Goal: Information Seeking & Learning: Learn about a topic

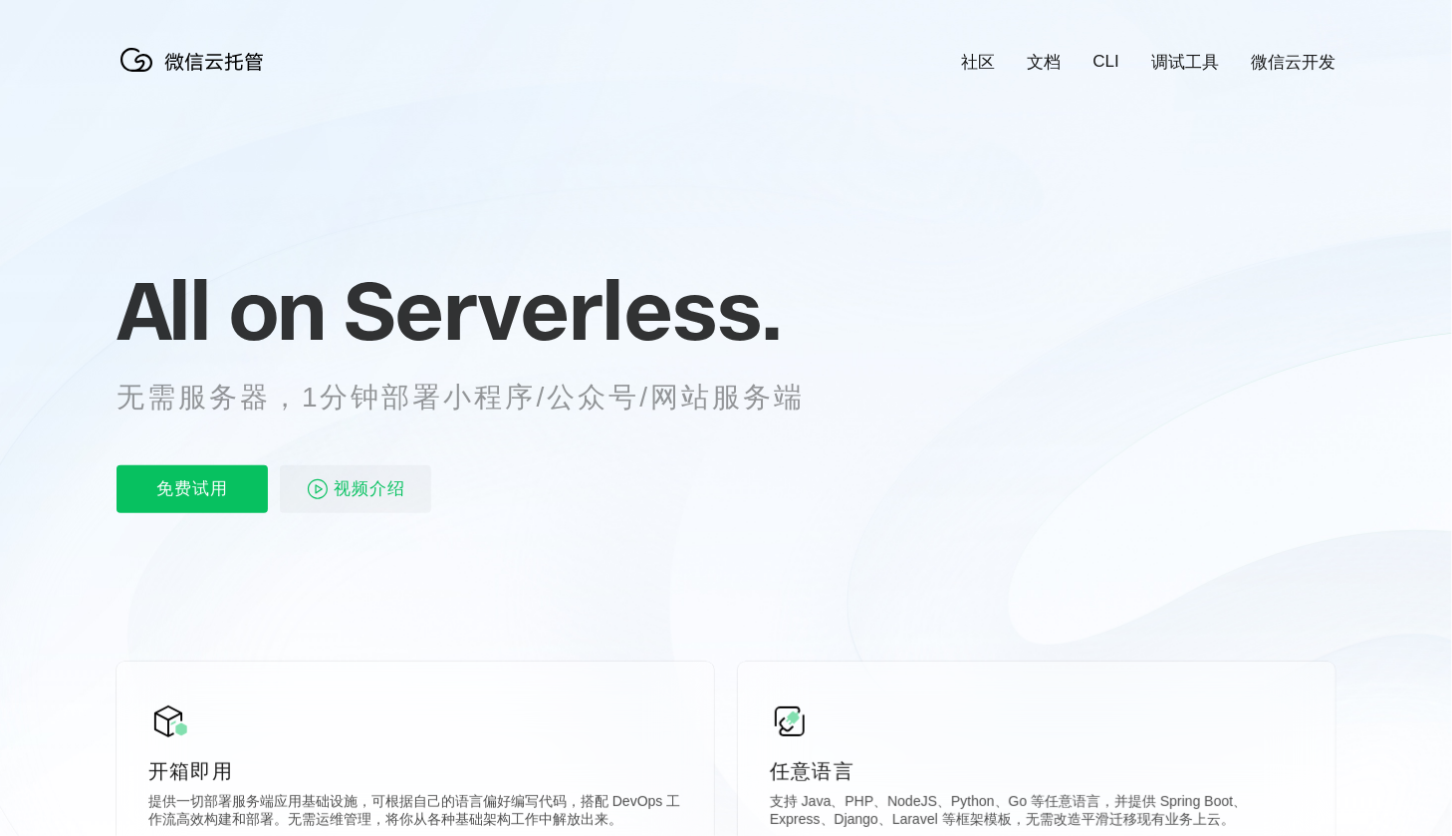
scroll to position [0, 3542]
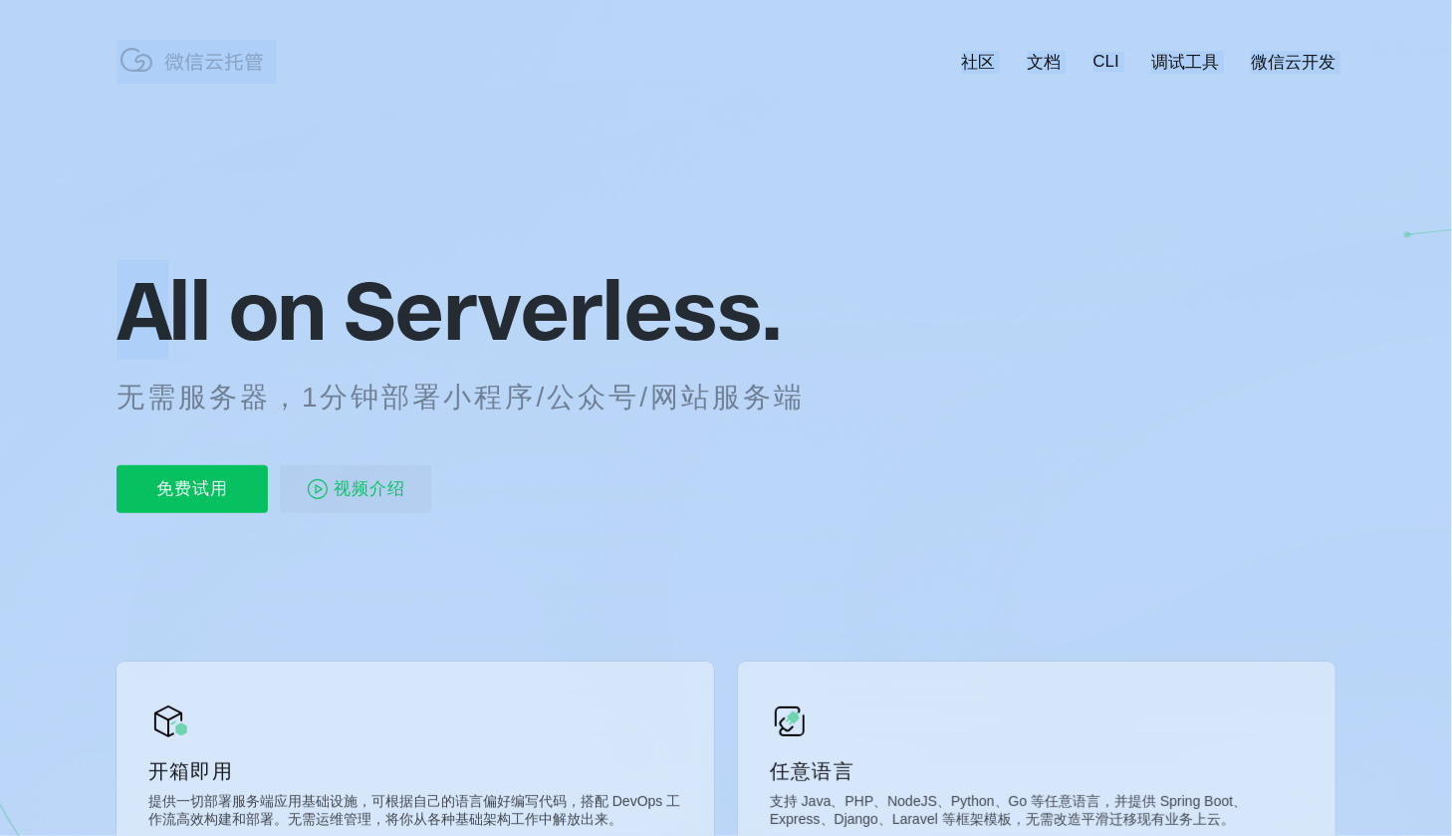
drag, startPoint x: 144, startPoint y: 312, endPoint x: 1014, endPoint y: 307, distance: 869.6
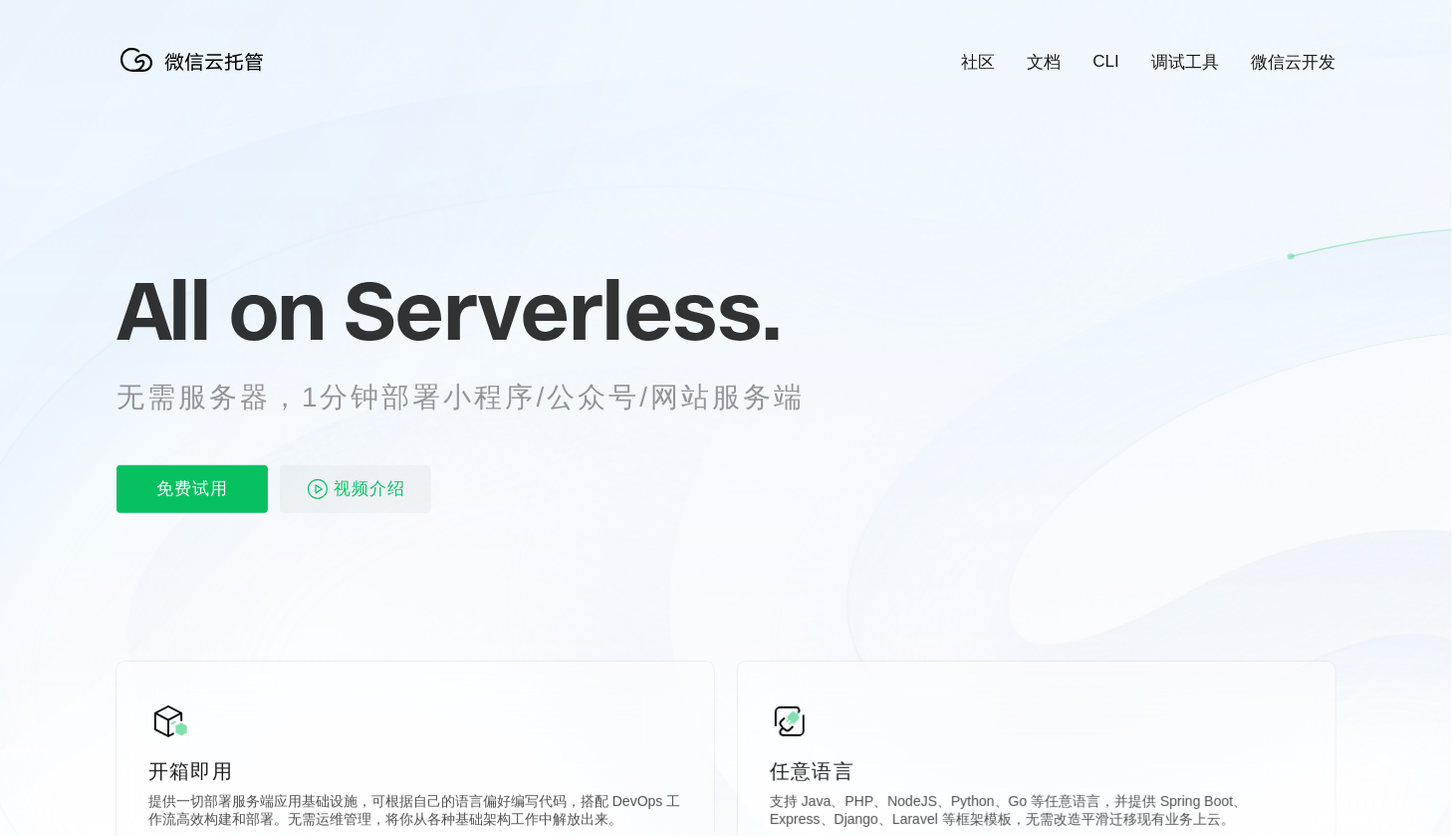
click at [688, 308] on span "Serverless." at bounding box center [562, 310] width 437 height 100
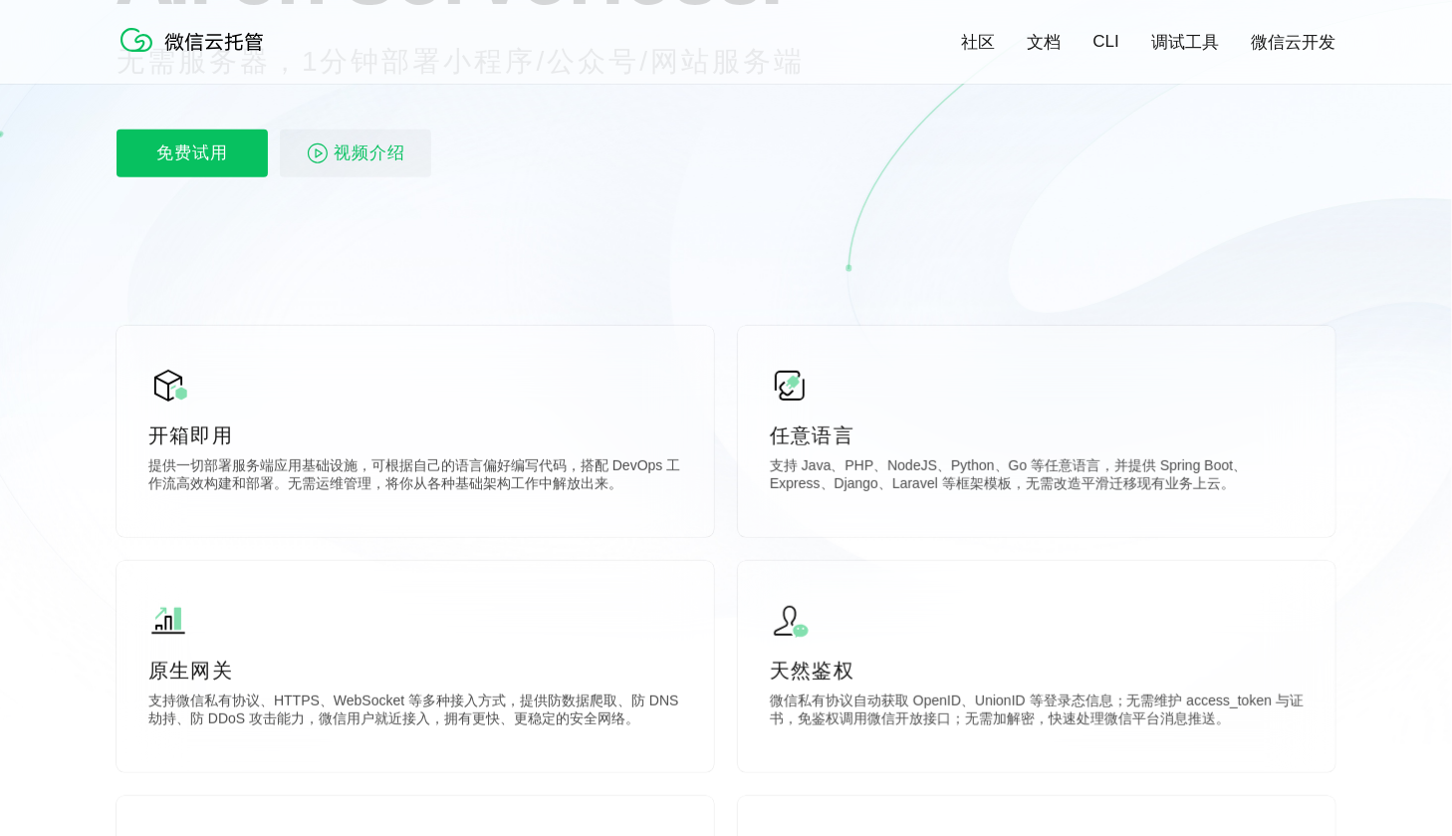
scroll to position [165, 0]
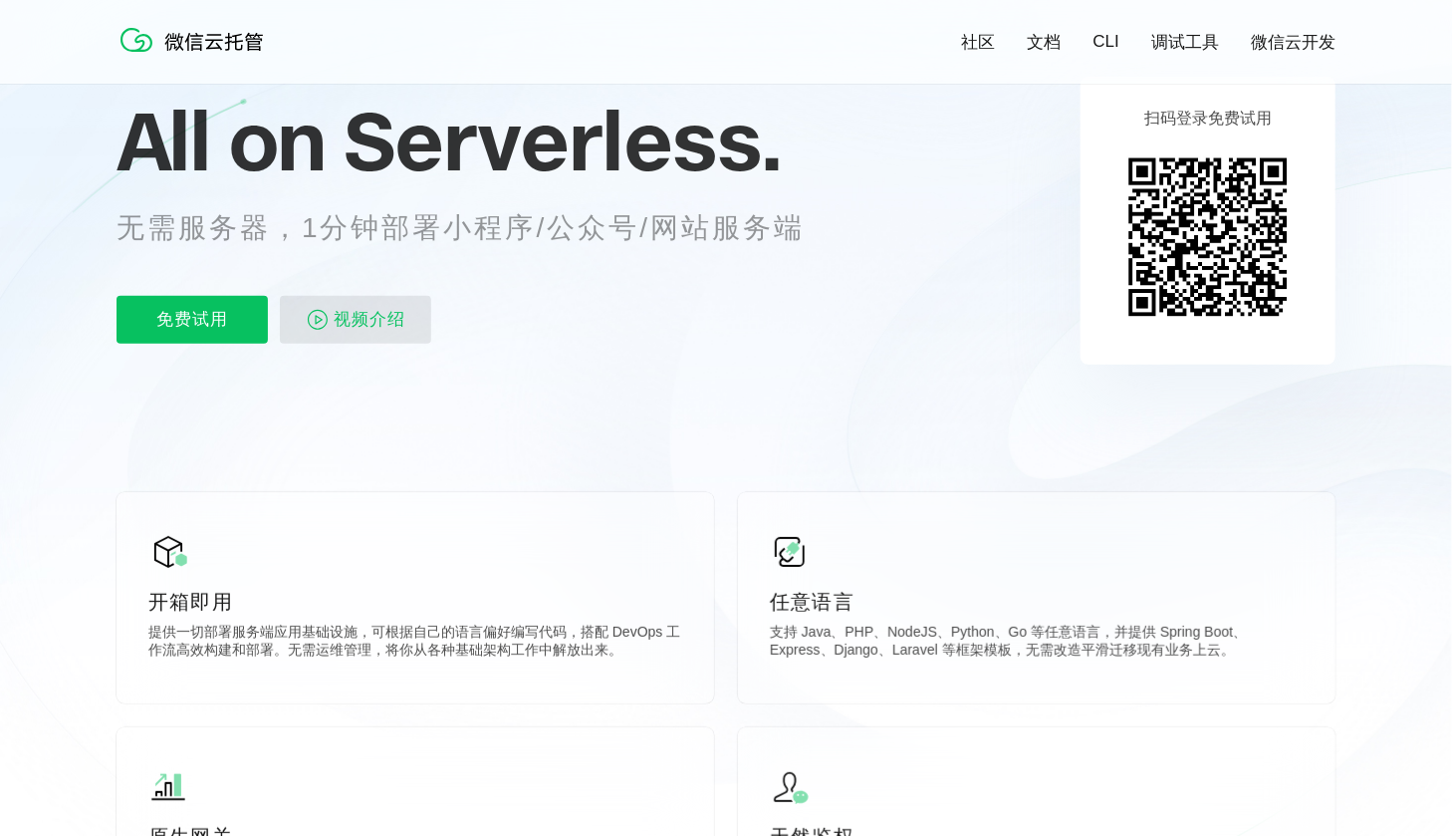
click at [382, 318] on span "视频介绍" at bounding box center [370, 320] width 72 height 48
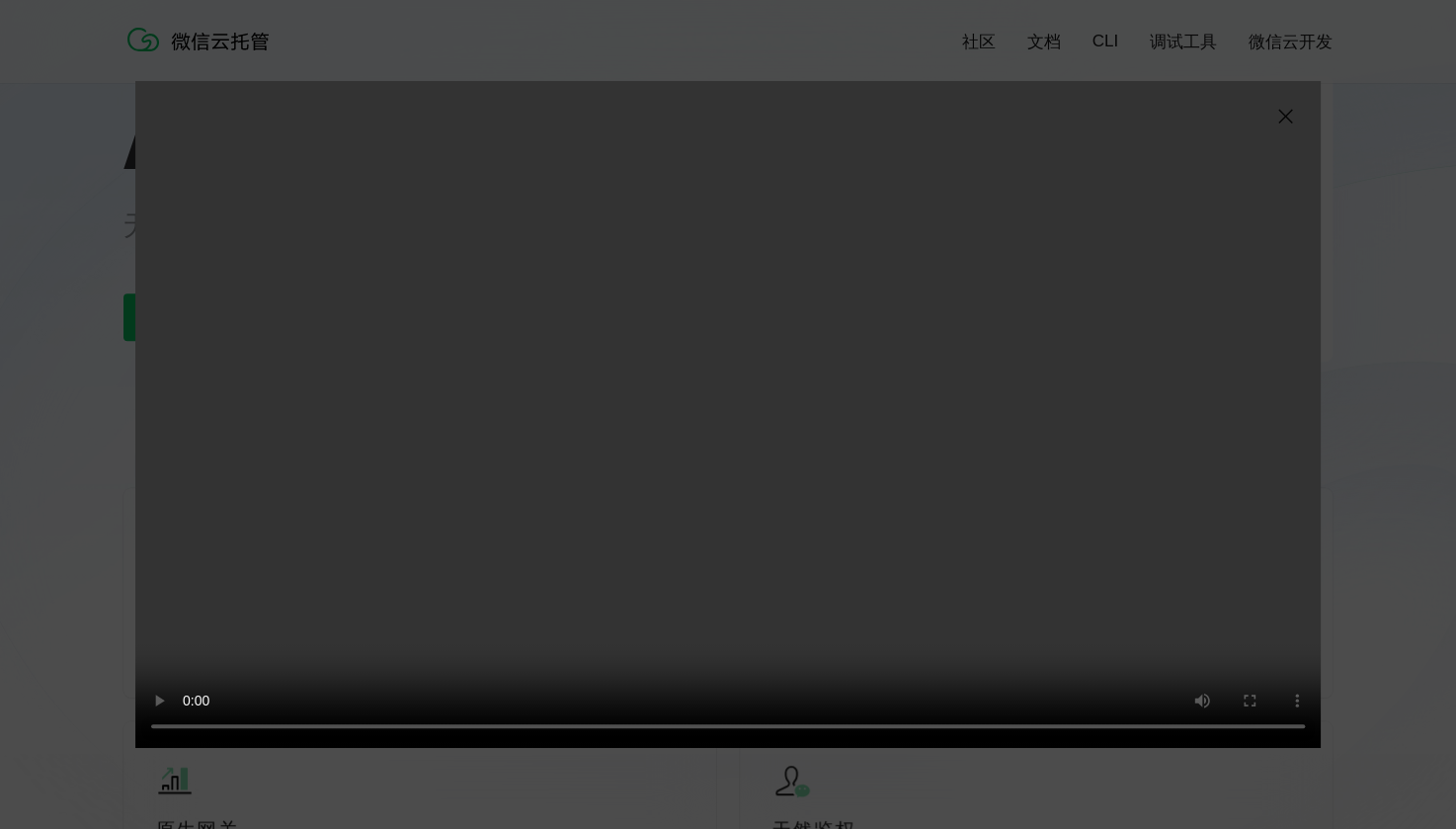
click at [765, 321] on video "抱歉，您的浏览器暂不支持播放此视频" at bounding box center [727, 414] width 1185 height 666
click at [1284, 118] on img at bounding box center [1285, 117] width 24 height 24
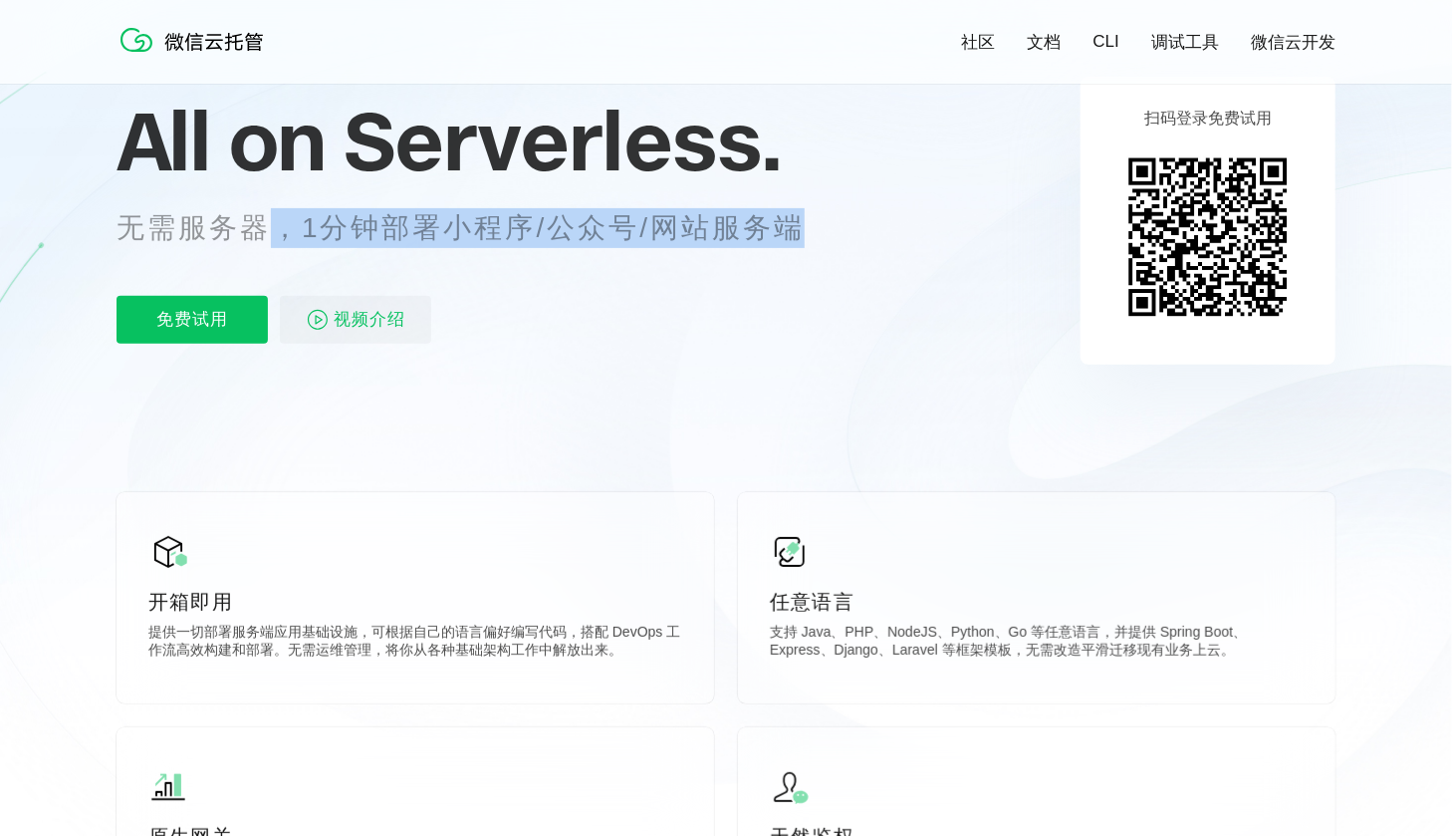
drag, startPoint x: 276, startPoint y: 233, endPoint x: 900, endPoint y: 238, distance: 624.5
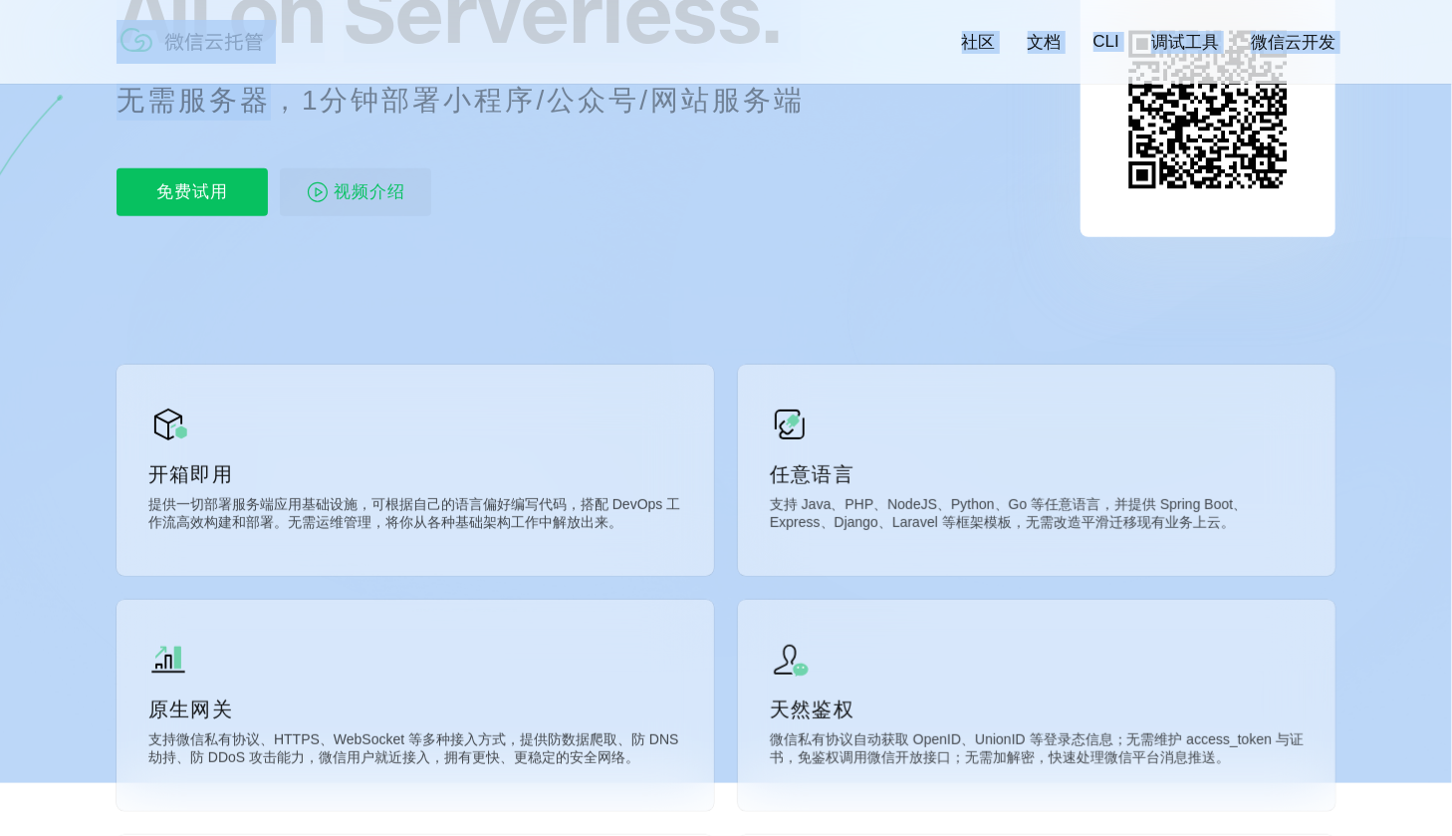
scroll to position [332, 0]
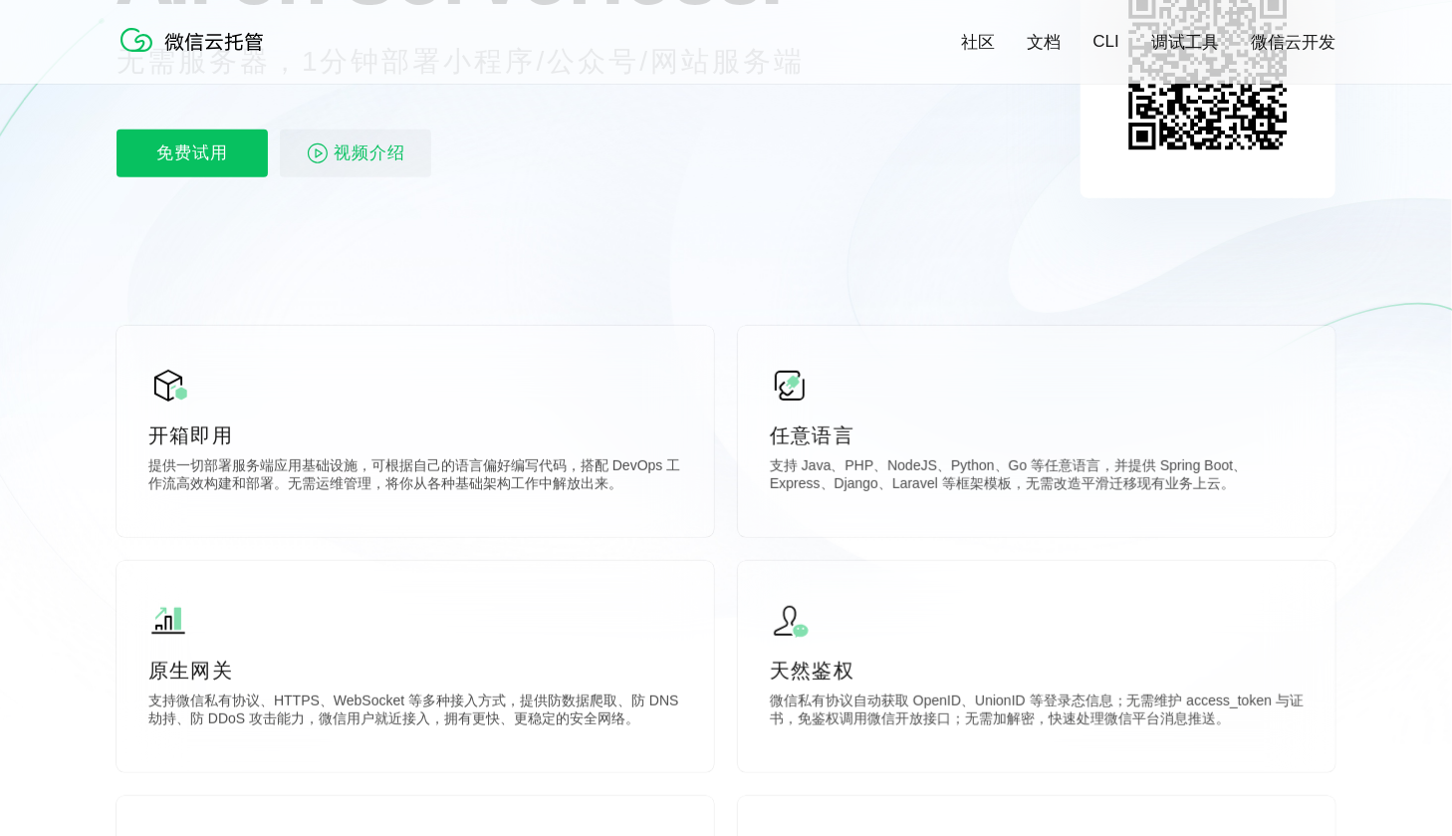
click at [586, 270] on icon at bounding box center [726, 206] width 1912 height 1076
drag, startPoint x: 149, startPoint y: 467, endPoint x: 356, endPoint y: 468, distance: 206.2
click at [356, 468] on p "提供一切部署服务端应用基础设施，可根据自己的语言偏好编写代码，搭配 DevOps 工作流高效构建和部署。无需运维管理，将你从各种基础架构工作中解放出来。" at bounding box center [415, 477] width 534 height 40
drag, startPoint x: 385, startPoint y: 469, endPoint x: 550, endPoint y: 467, distance: 164.4
click at [550, 467] on p "提供一切部署服务端应用基础设施，可根据自己的语言偏好编写代码，搭配 DevOps 工作流高效构建和部署。无需运维管理，将你从各种基础架构工作中解放出来。" at bounding box center [415, 477] width 534 height 40
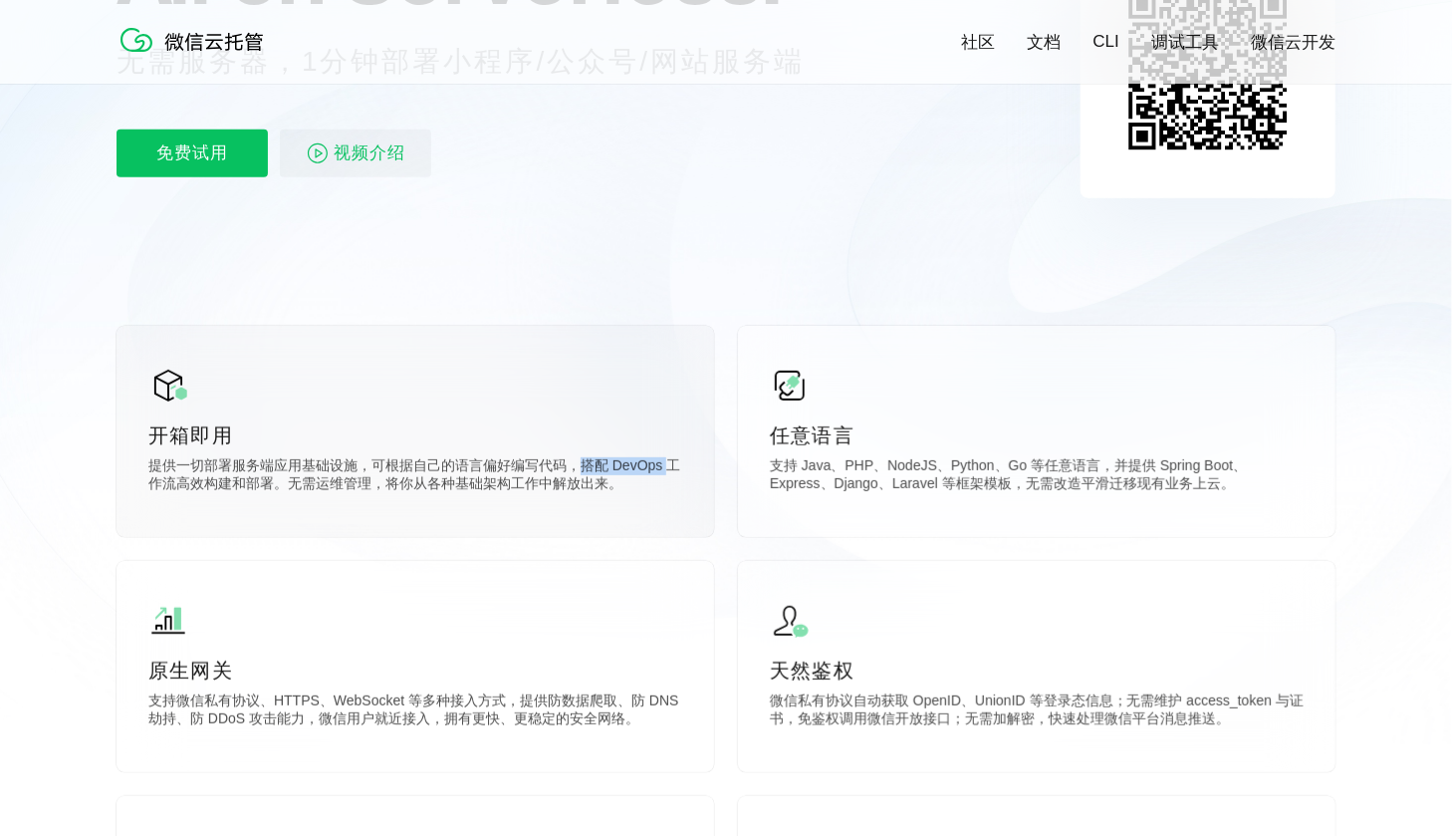
drag, startPoint x: 586, startPoint y: 470, endPoint x: 664, endPoint y: 476, distance: 78.9
click at [664, 476] on p "提供一切部署服务端应用基础设施，可根据自己的语言偏好编写代码，搭配 DevOps 工作流高效构建和部署。无需运维管理，将你从各种基础架构工作中解放出来。" at bounding box center [415, 477] width 534 height 40
drag, startPoint x: 291, startPoint y: 494, endPoint x: 662, endPoint y: 499, distance: 371.6
click at [662, 499] on div "开箱即用 提供一切部署服务端应用基础设施，可根据自己的语言偏好编写代码，搭配 DevOps 工作流高效构建和部署。无需运维管理，将你从各种基础架构工作中解放出…" at bounding box center [416, 431] width 598 height 211
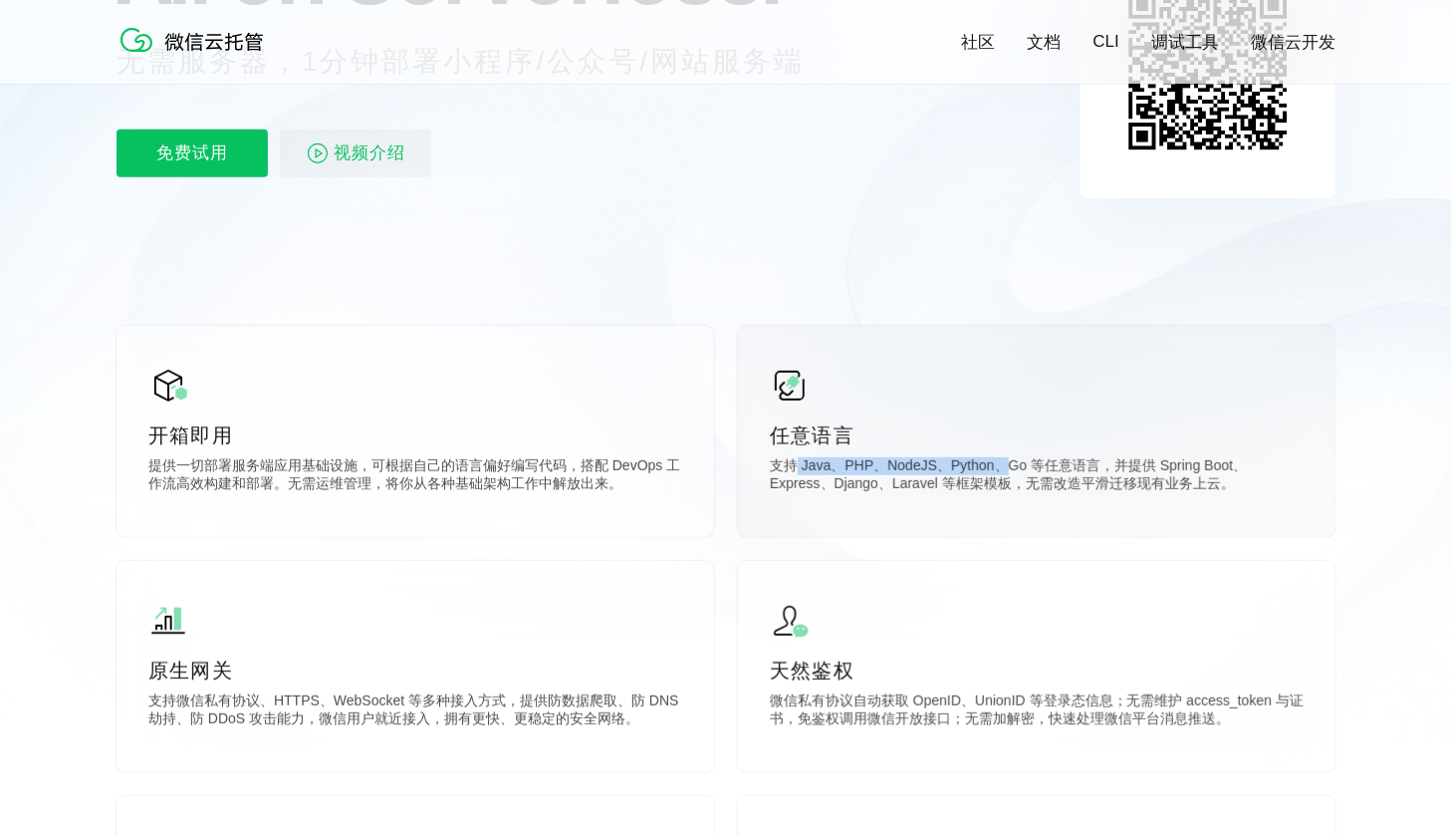
drag, startPoint x: 798, startPoint y: 474, endPoint x: 999, endPoint y: 467, distance: 201.3
click at [999, 467] on p "支持 Java、PHP、NodeJS、Python、Go 等任意语言，并提供 Spring Boot、Express、Django、Laravel 等框架模板…" at bounding box center [1037, 477] width 534 height 40
drag, startPoint x: 1046, startPoint y: 471, endPoint x: 1249, endPoint y: 470, distance: 203.2
click at [1249, 470] on p "支持 Java、PHP、NodeJS、Python、Go 等任意语言，并提供 Spring Boot、Express、Django、Laravel 等框架模板…" at bounding box center [1037, 477] width 534 height 40
drag, startPoint x: 801, startPoint y: 473, endPoint x: 1302, endPoint y: 471, distance: 501.0
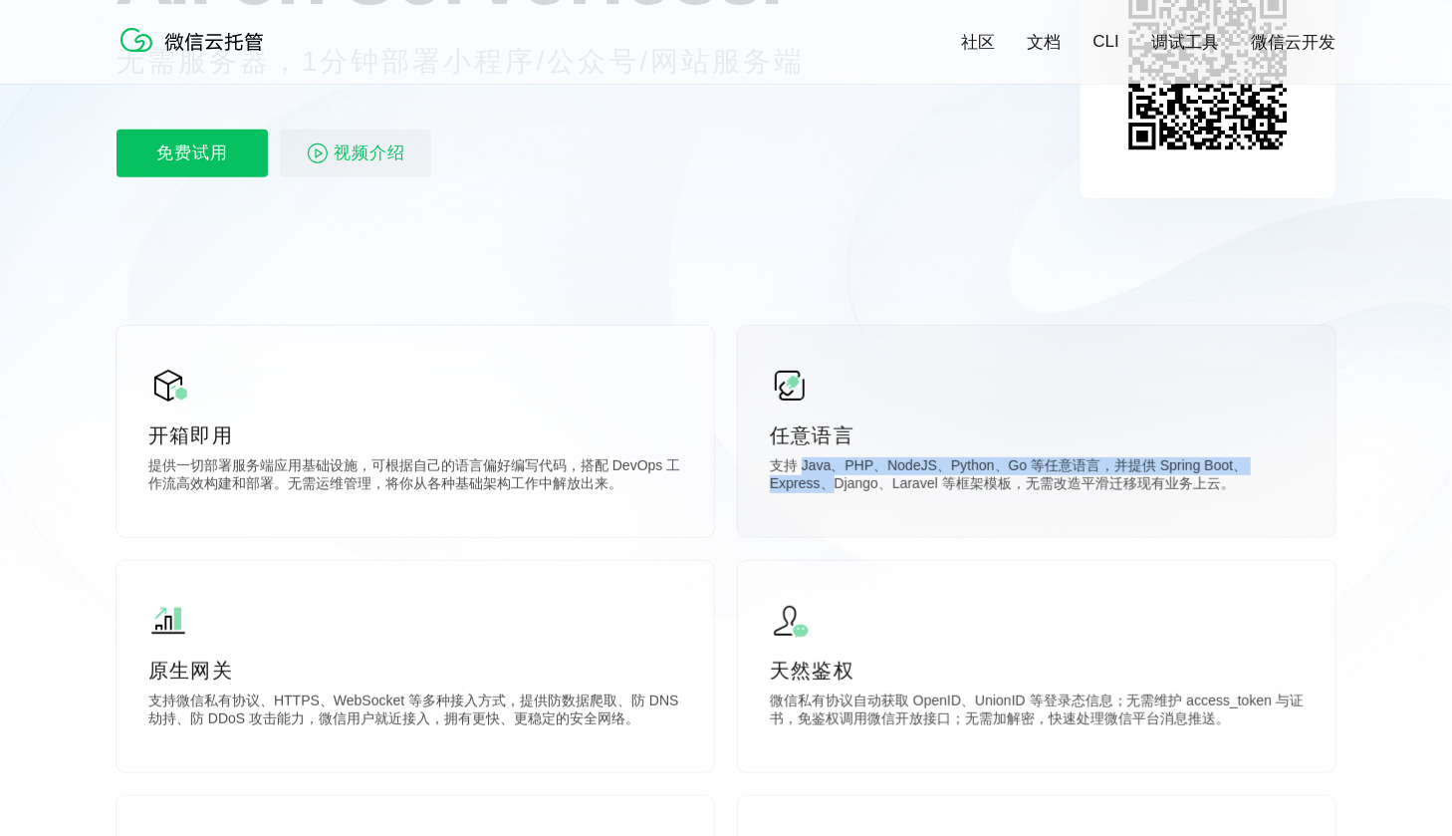
click at [1302, 471] on p "支持 Java、PHP、NodeJS、Python、Go 等任意语言，并提供 Spring Boot、Express、Django、Laravel 等框架模板…" at bounding box center [1037, 477] width 534 height 40
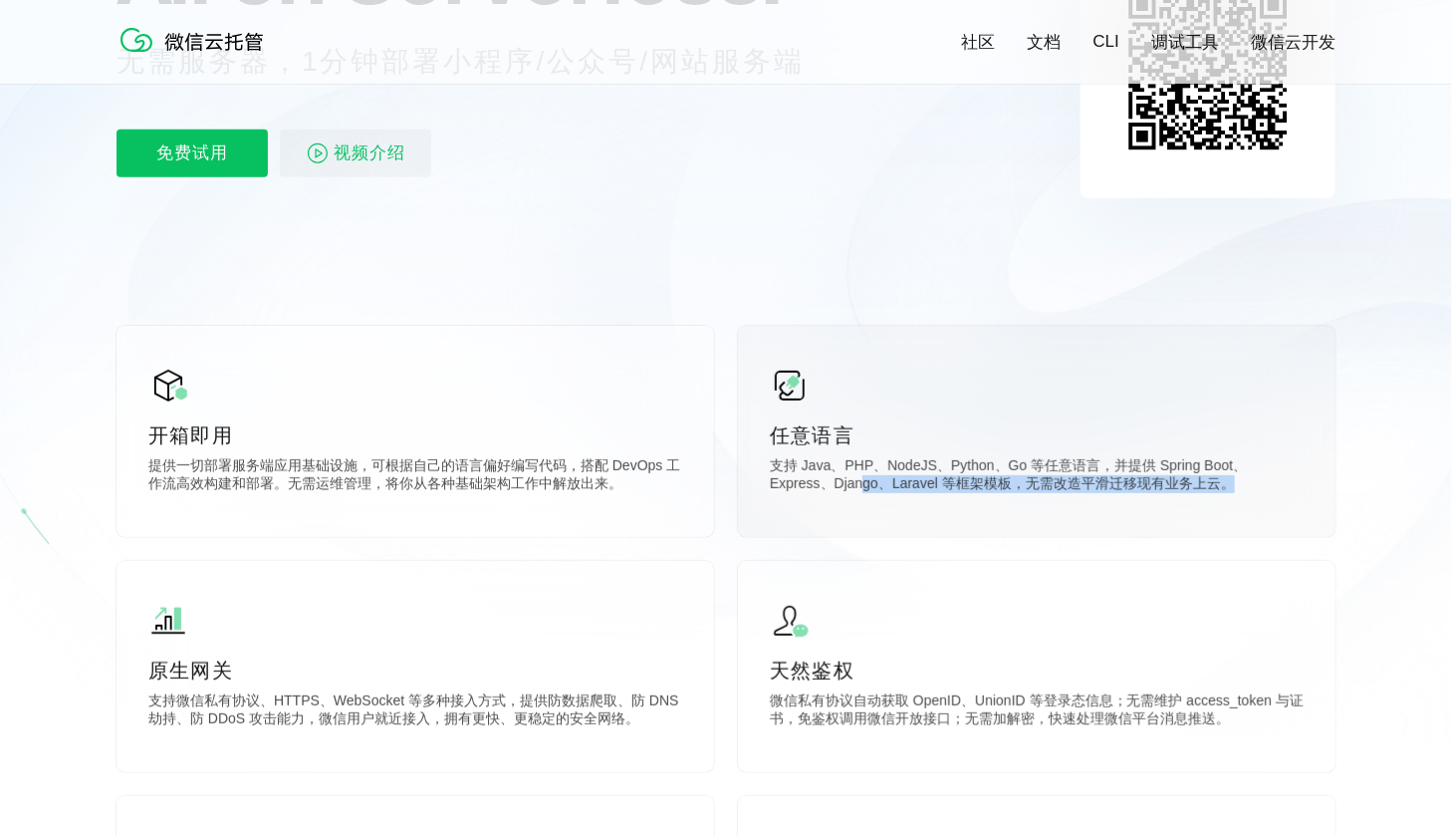
drag, startPoint x: 795, startPoint y: 493, endPoint x: 1217, endPoint y: 487, distance: 422.4
click at [1217, 487] on p "支持 Java、PHP、NodeJS、Python、Go 等任意语言，并提供 Spring Boot、Express、Django、Laravel 等框架模板…" at bounding box center [1037, 477] width 534 height 40
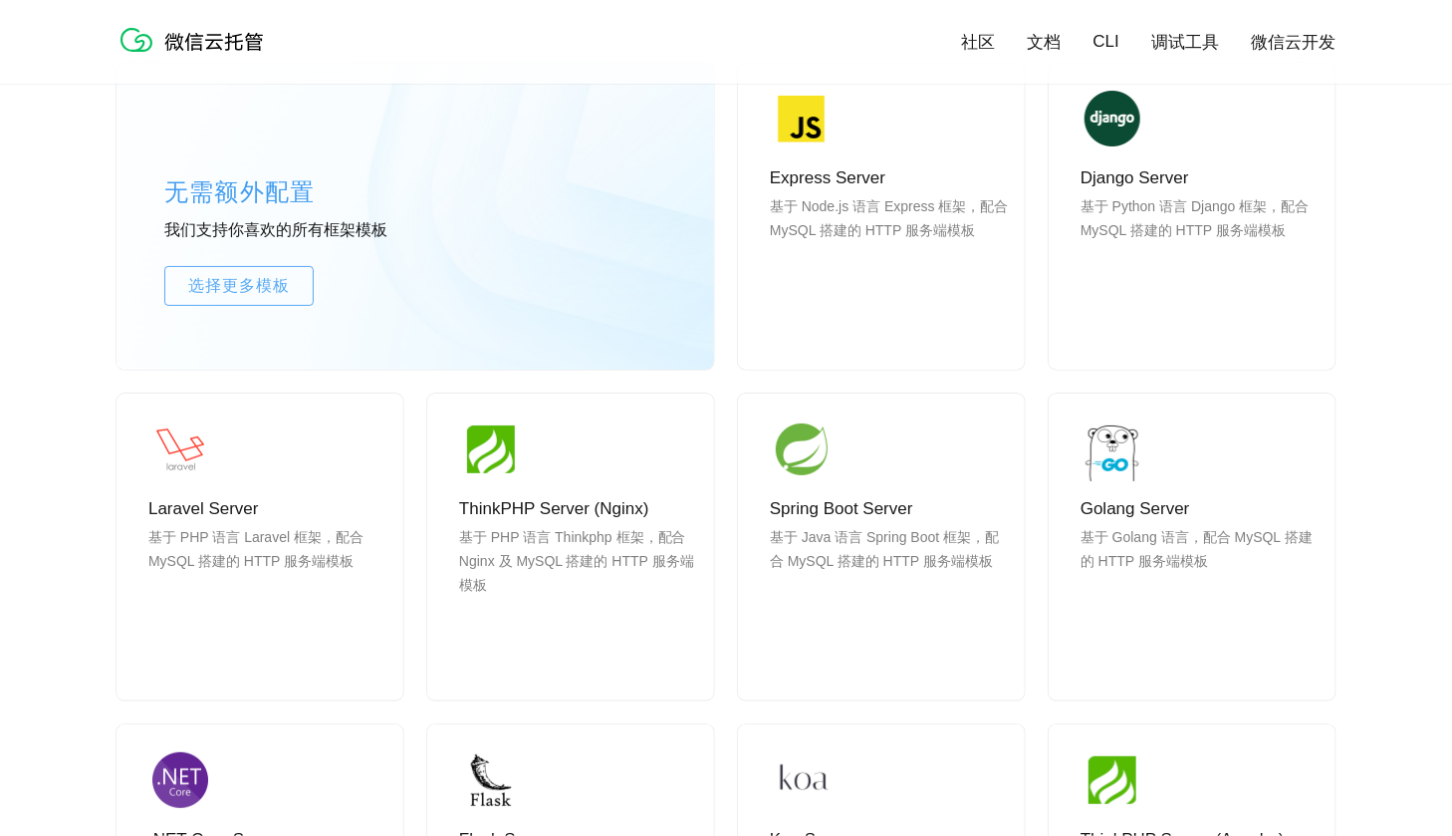
scroll to position [1659, 0]
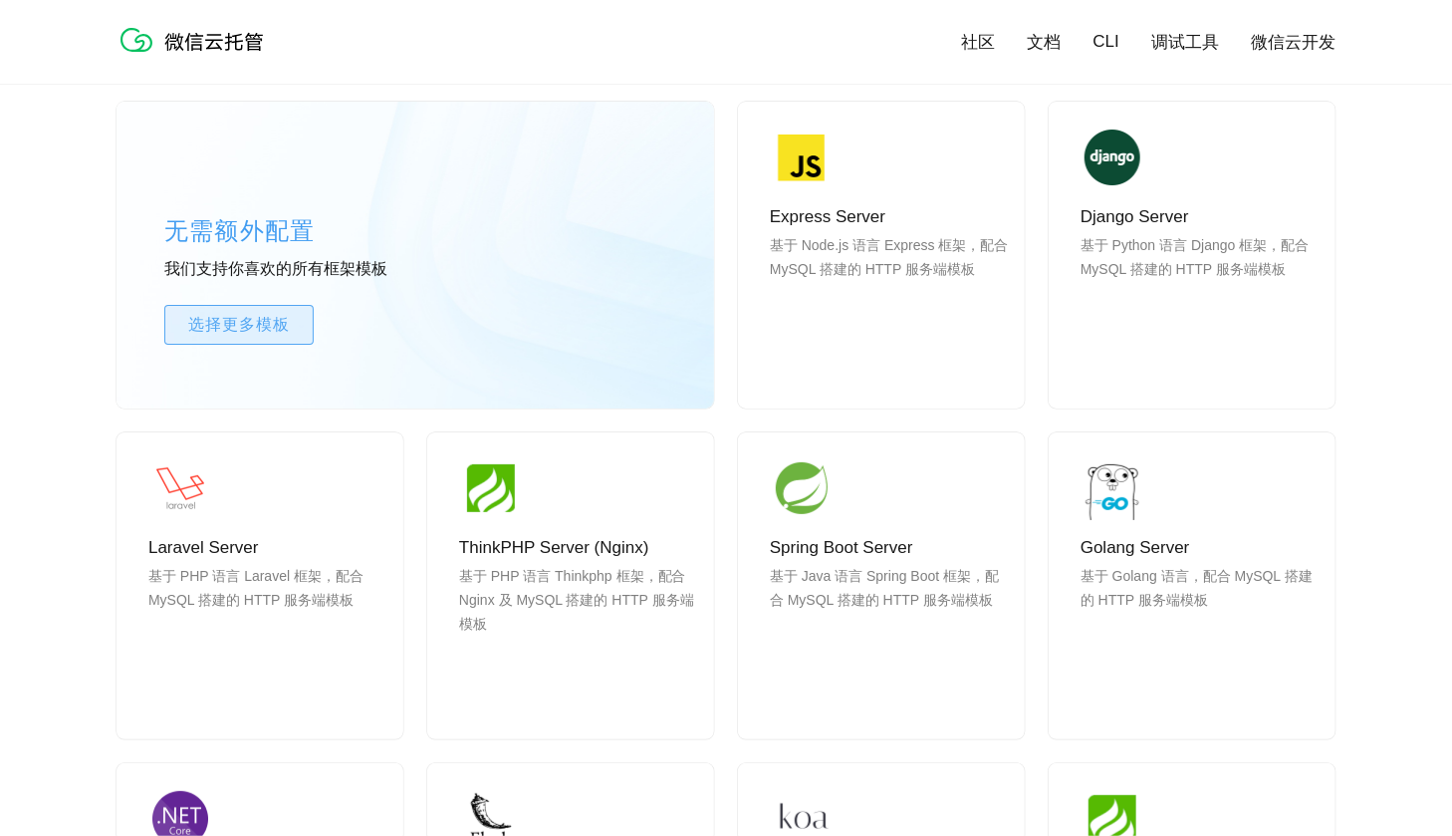
click at [262, 329] on span "选择更多模板" at bounding box center [238, 325] width 147 height 24
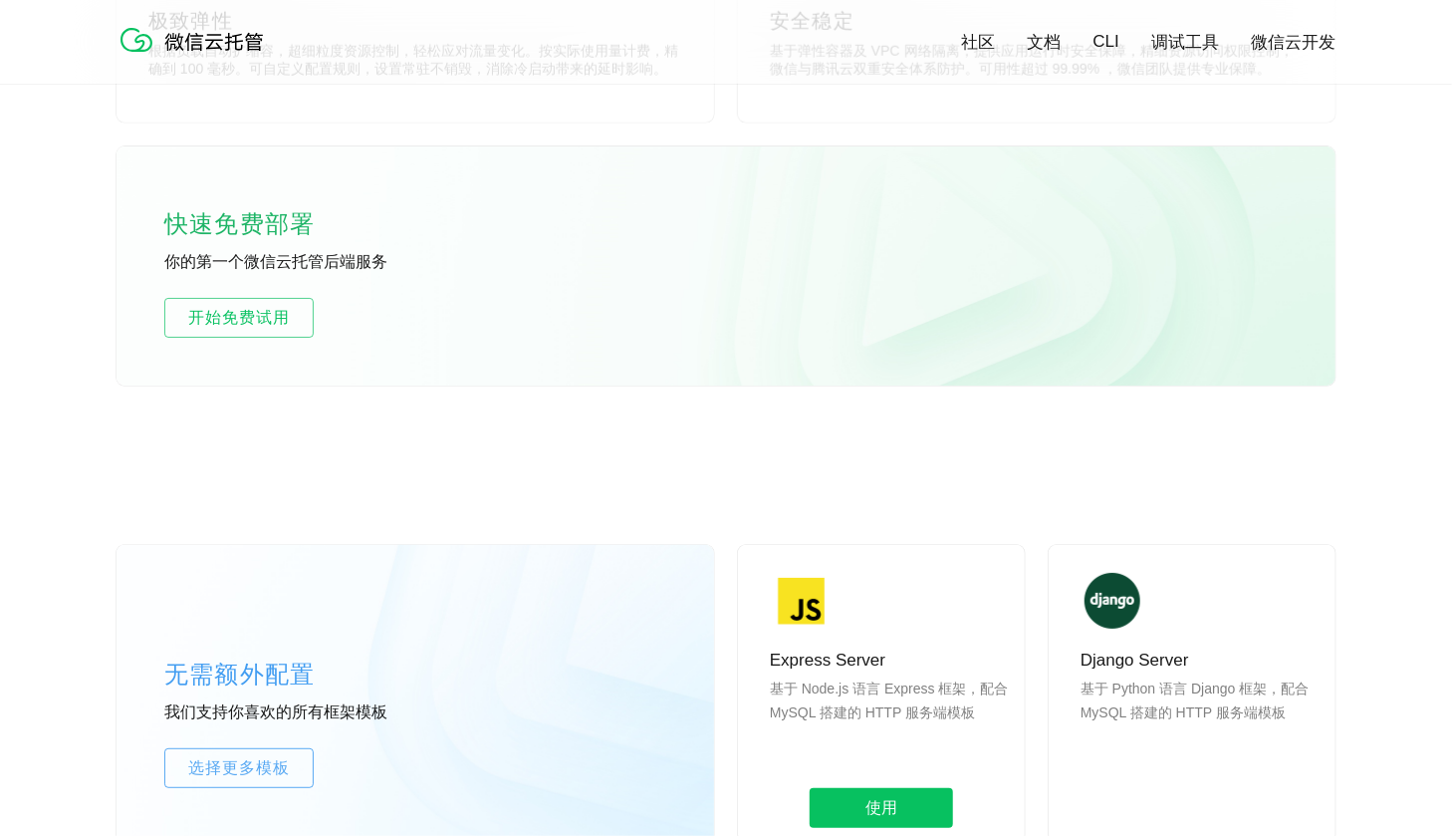
scroll to position [1161, 0]
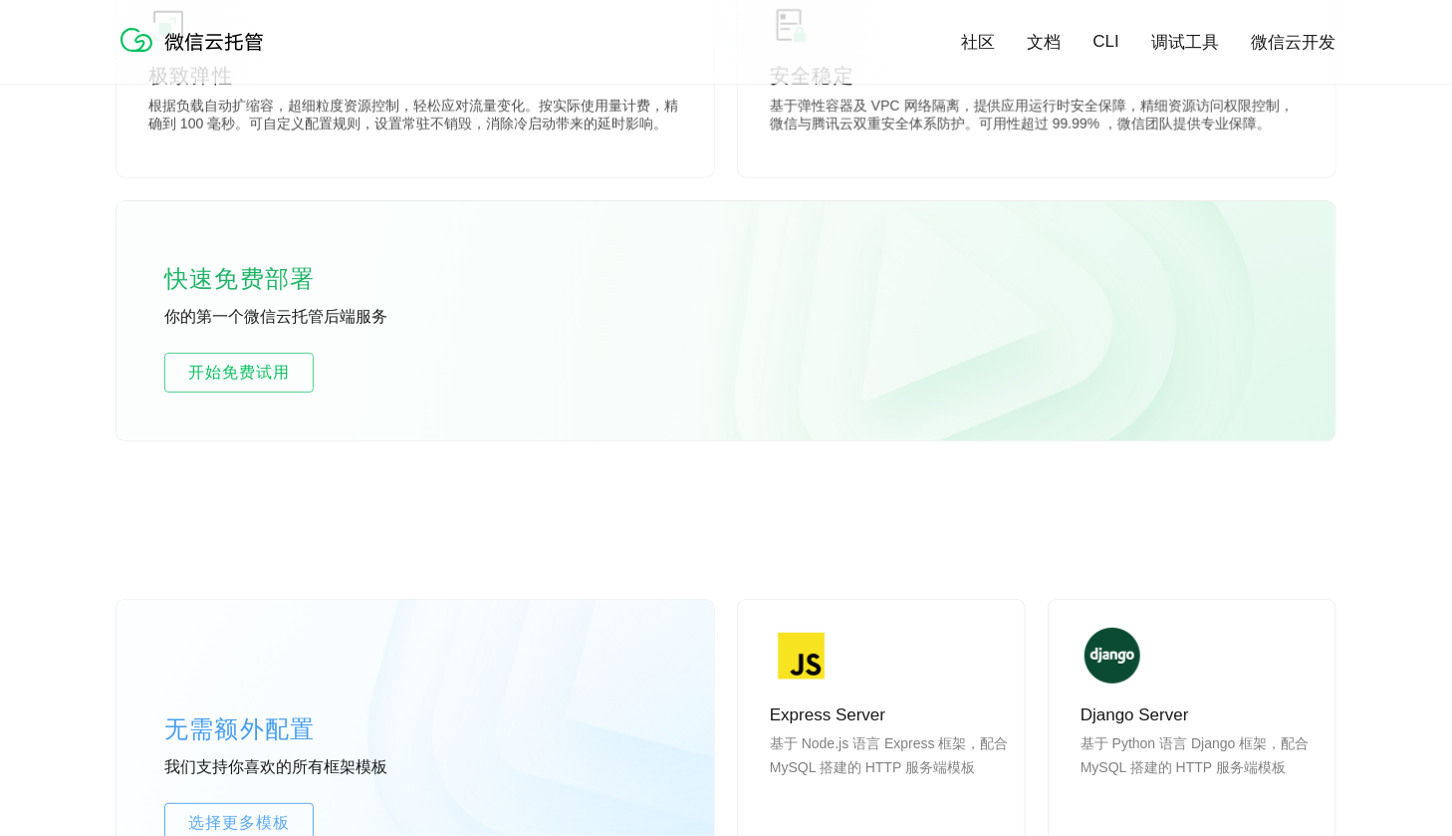
click at [1053, 51] on link "文档" at bounding box center [1045, 42] width 34 height 23
